Goal: Transaction & Acquisition: Purchase product/service

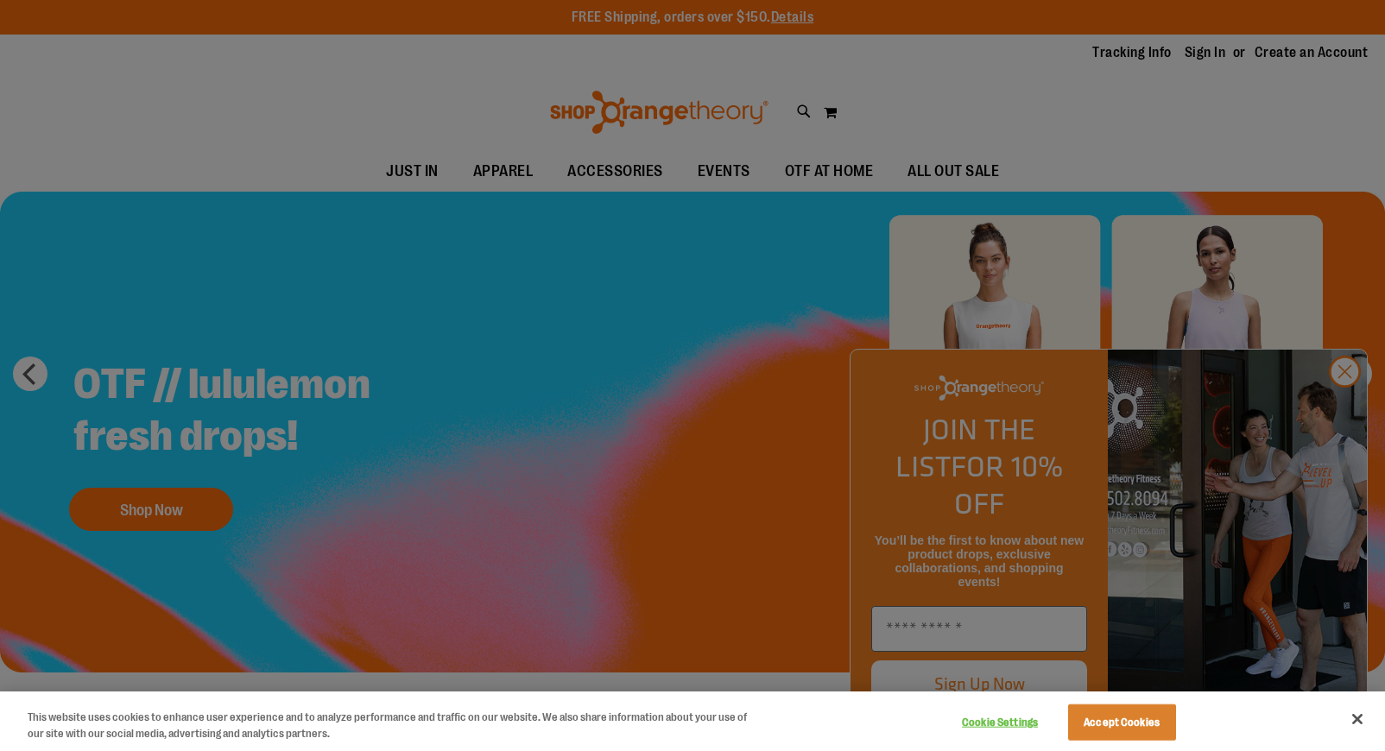
click at [1343, 407] on div at bounding box center [692, 375] width 1385 height 751
click at [1342, 409] on div at bounding box center [692, 375] width 1385 height 751
click at [1347, 406] on div at bounding box center [692, 375] width 1385 height 751
click at [1126, 726] on button "Accept Cookies" at bounding box center [1122, 723] width 108 height 36
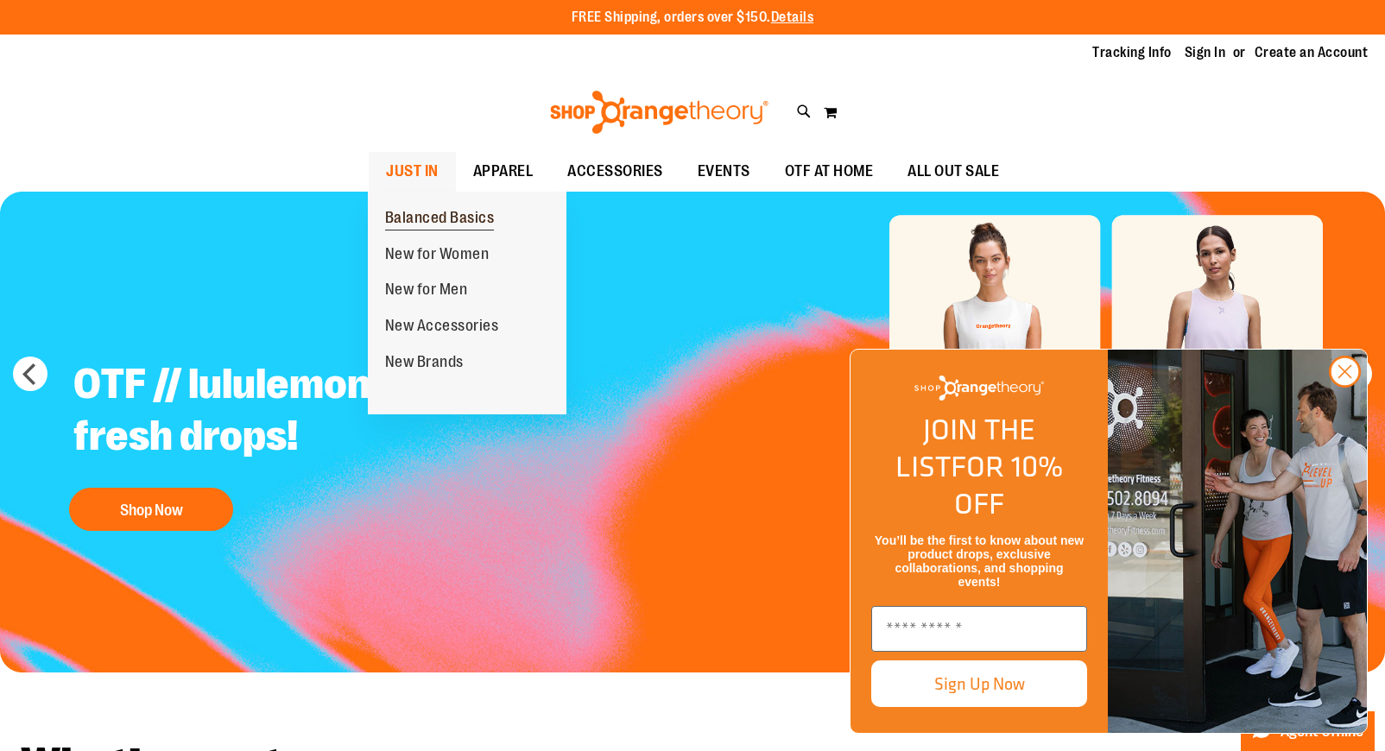
click at [421, 219] on span "Balanced Basics" at bounding box center [440, 220] width 110 height 22
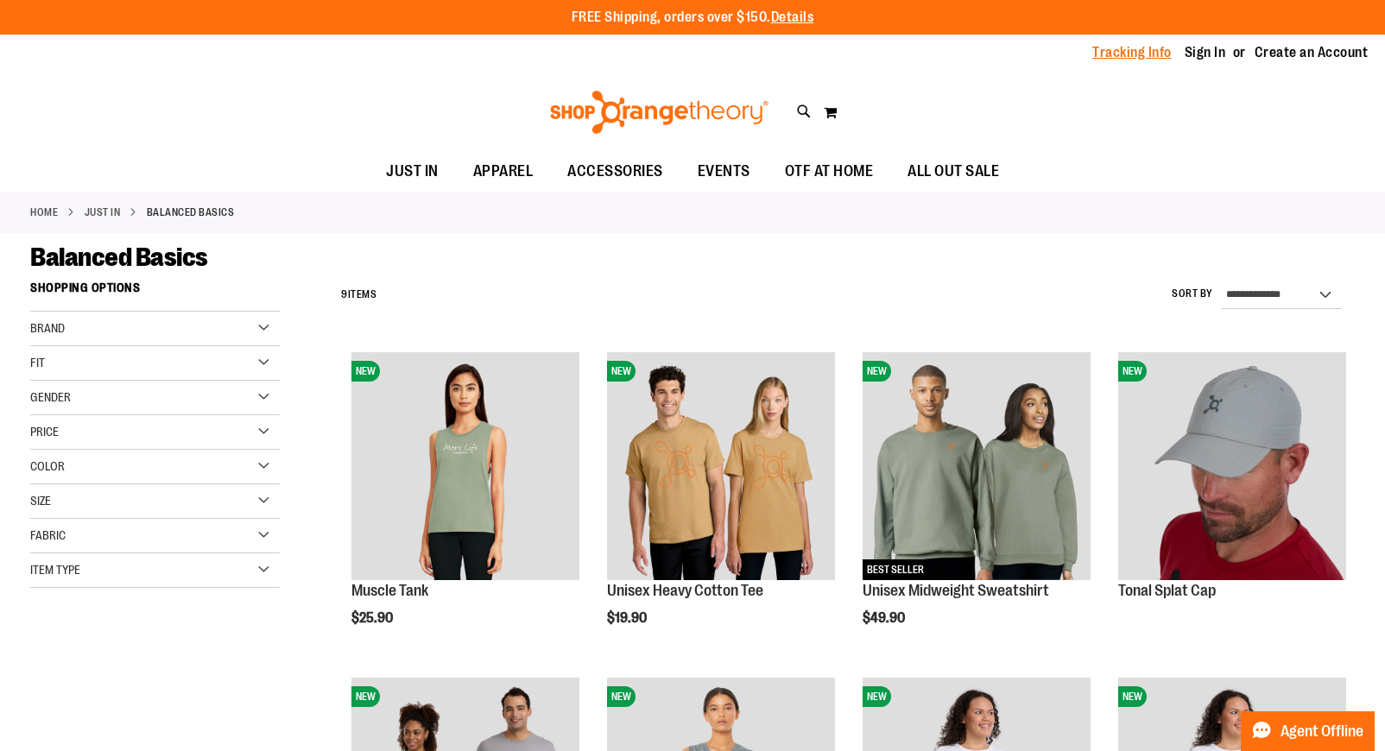
click at [1131, 53] on link "Tracking Info" at bounding box center [1132, 52] width 79 height 19
click at [262, 324] on div "Brand" at bounding box center [155, 329] width 250 height 35
click at [90, 370] on link "Orangetheory" at bounding box center [145, 364] width 239 height 18
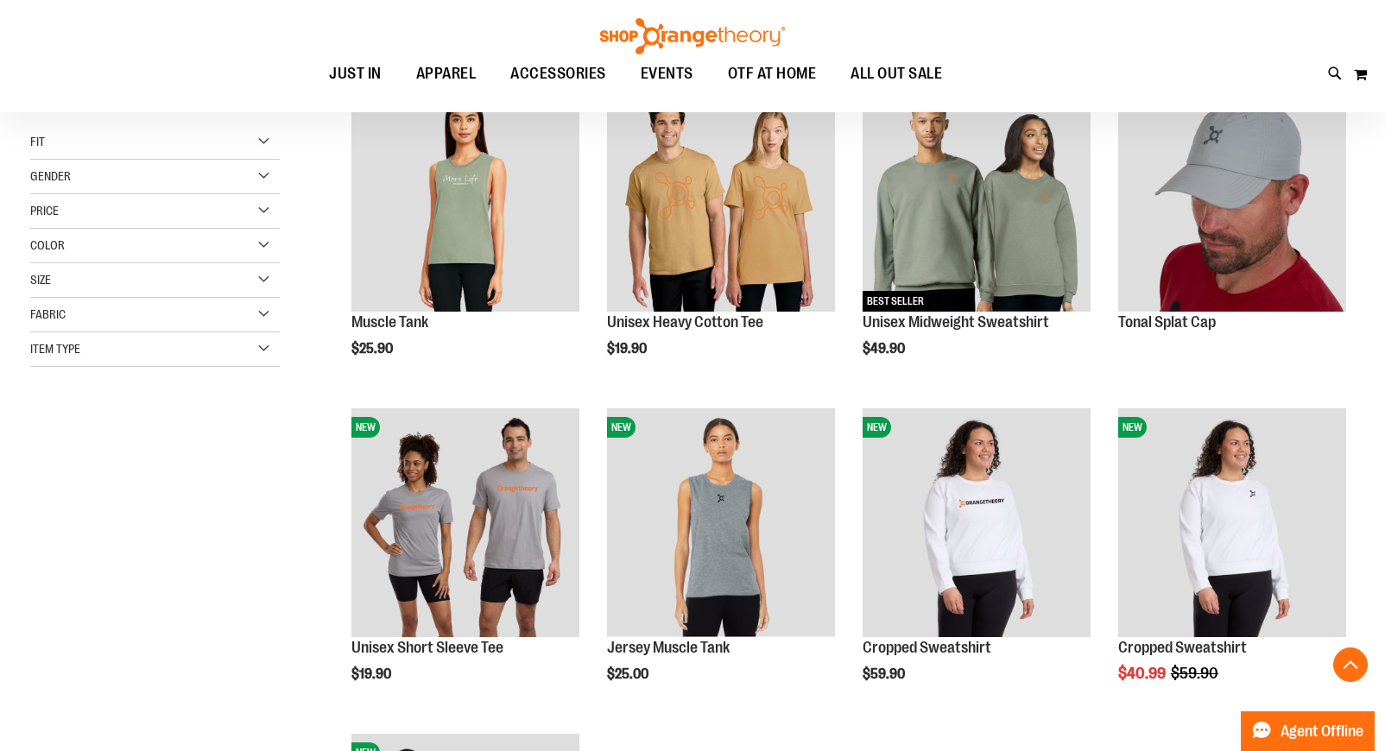
scroll to position [272, 0]
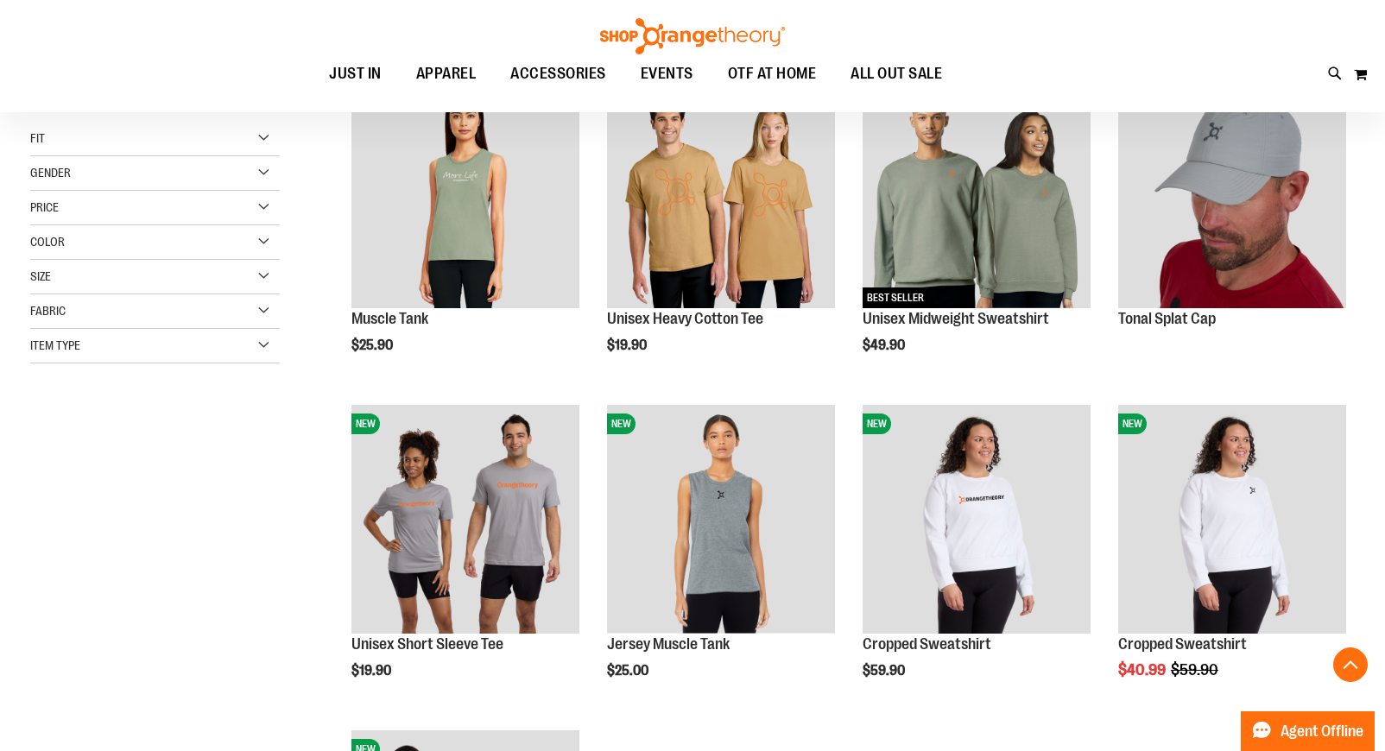
click at [262, 349] on div "Item Type" at bounding box center [155, 346] width 250 height 35
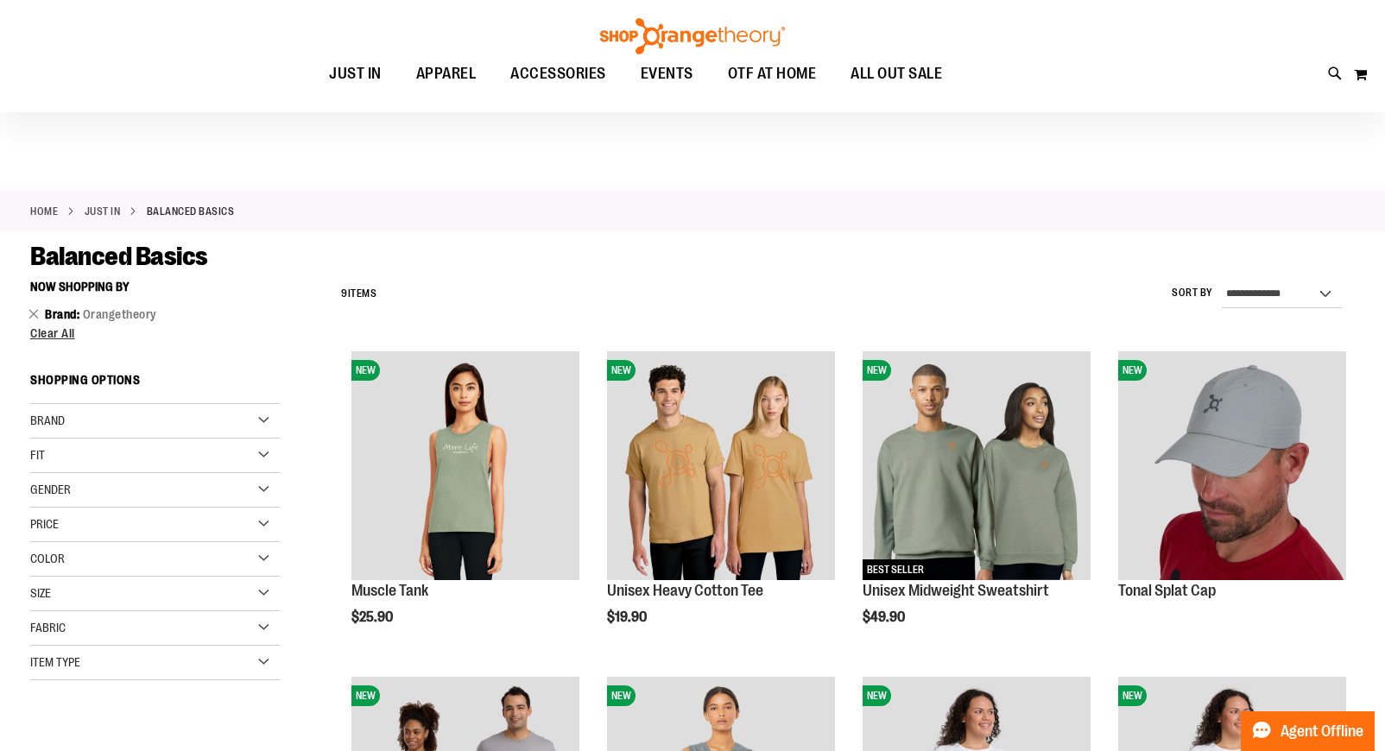
scroll to position [5, 0]
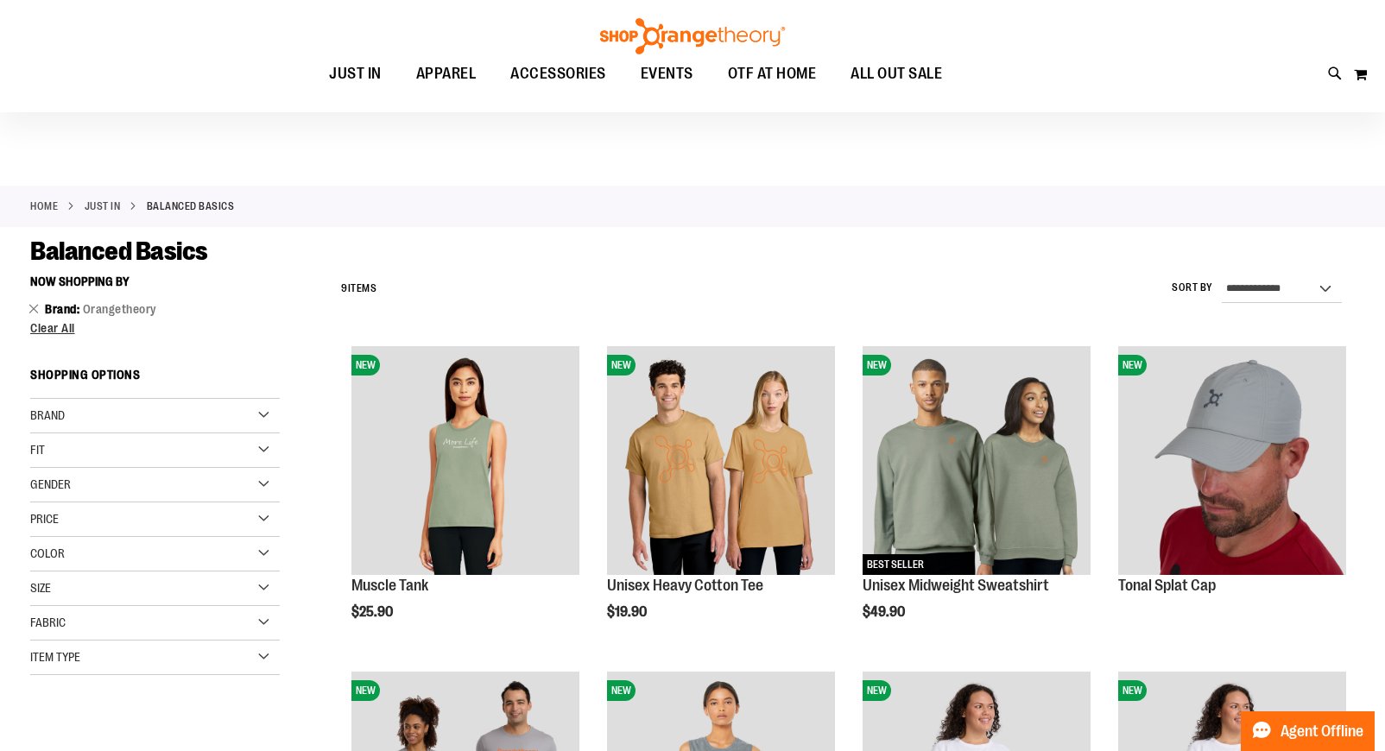
click at [707, 28] on img at bounding box center [693, 36] width 190 height 36
